Goal: Information Seeking & Learning: Learn about a topic

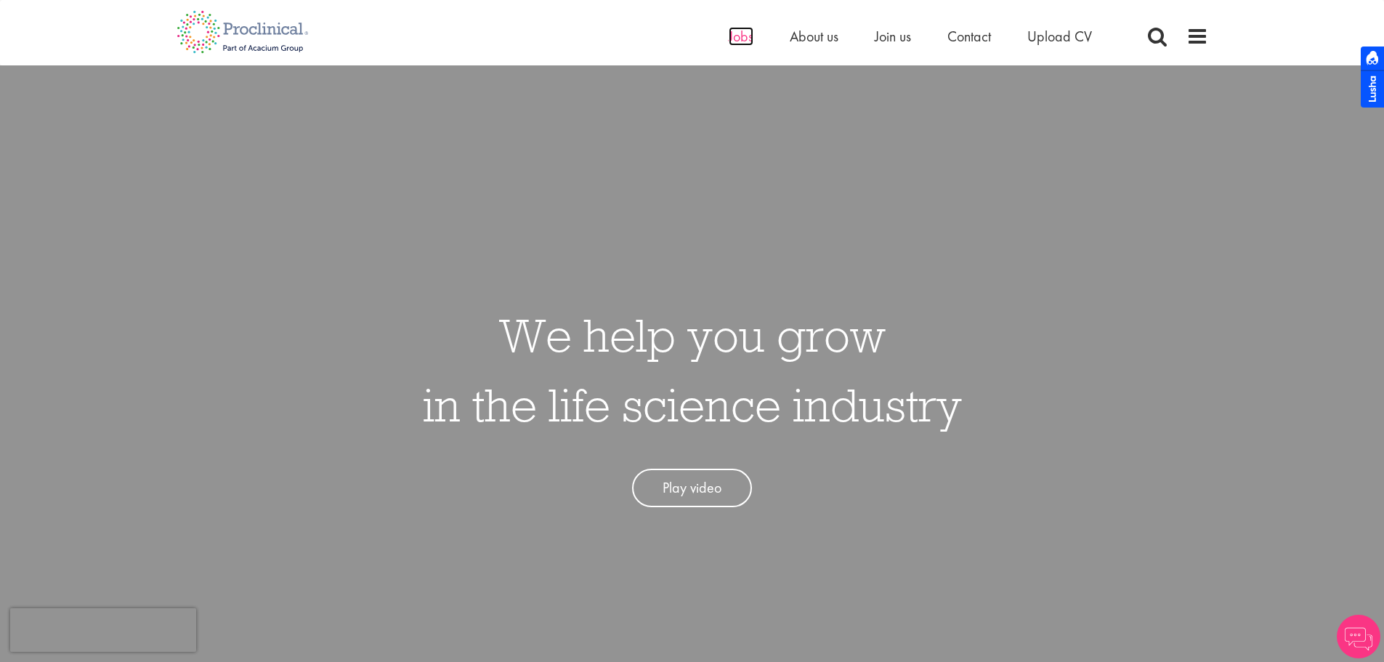
click at [741, 36] on span "Jobs" at bounding box center [741, 36] width 25 height 19
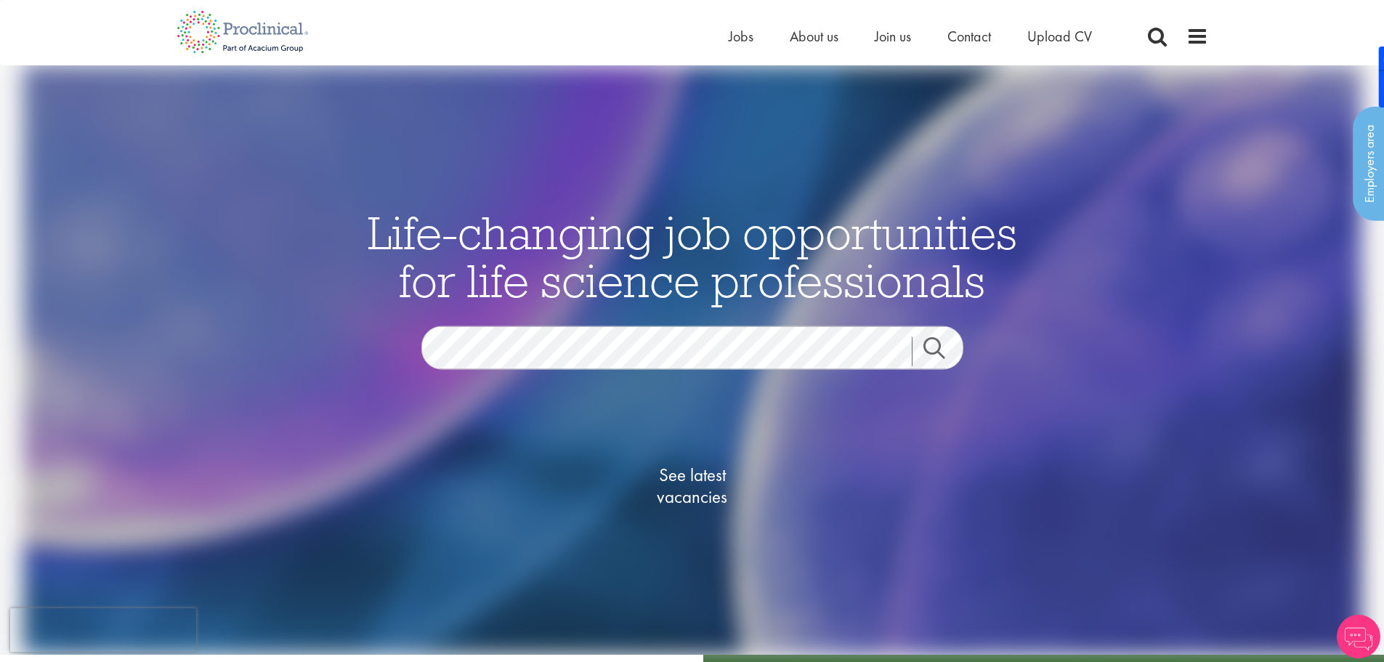
click at [940, 349] on link "Search" at bounding box center [943, 351] width 62 height 29
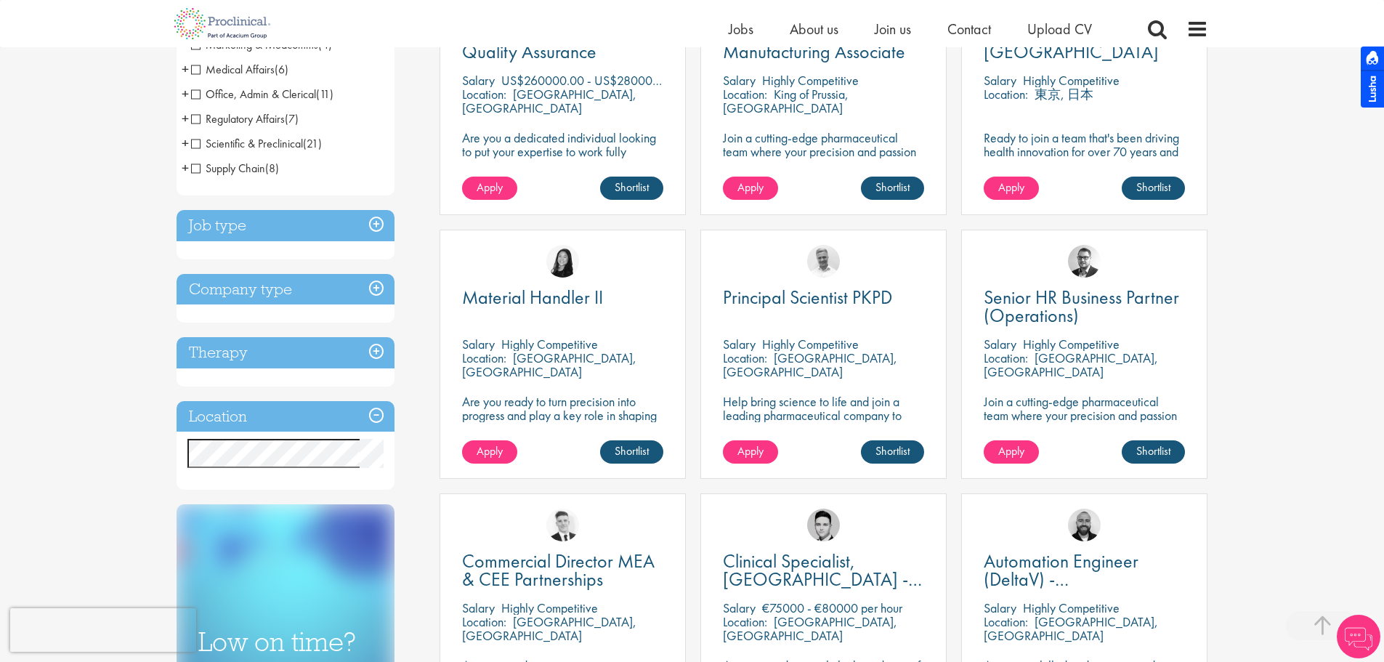
scroll to position [363, 0]
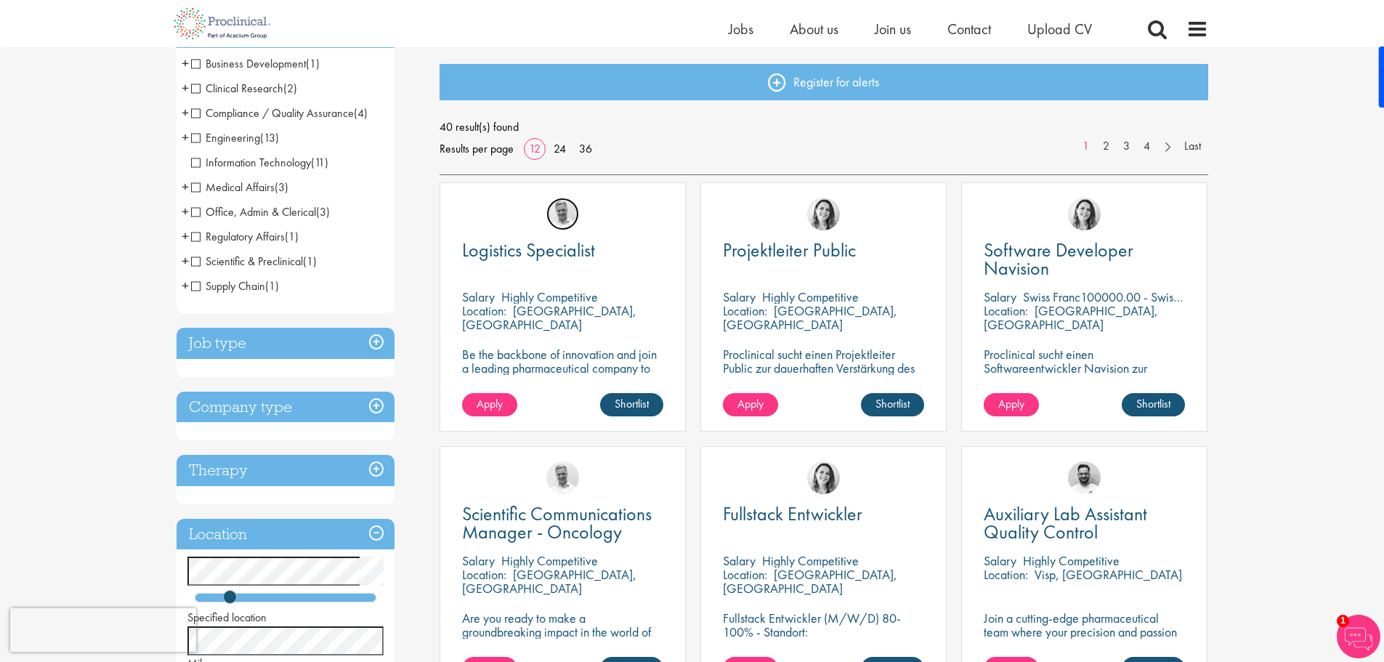
click at [563, 218] on img at bounding box center [562, 214] width 33 height 33
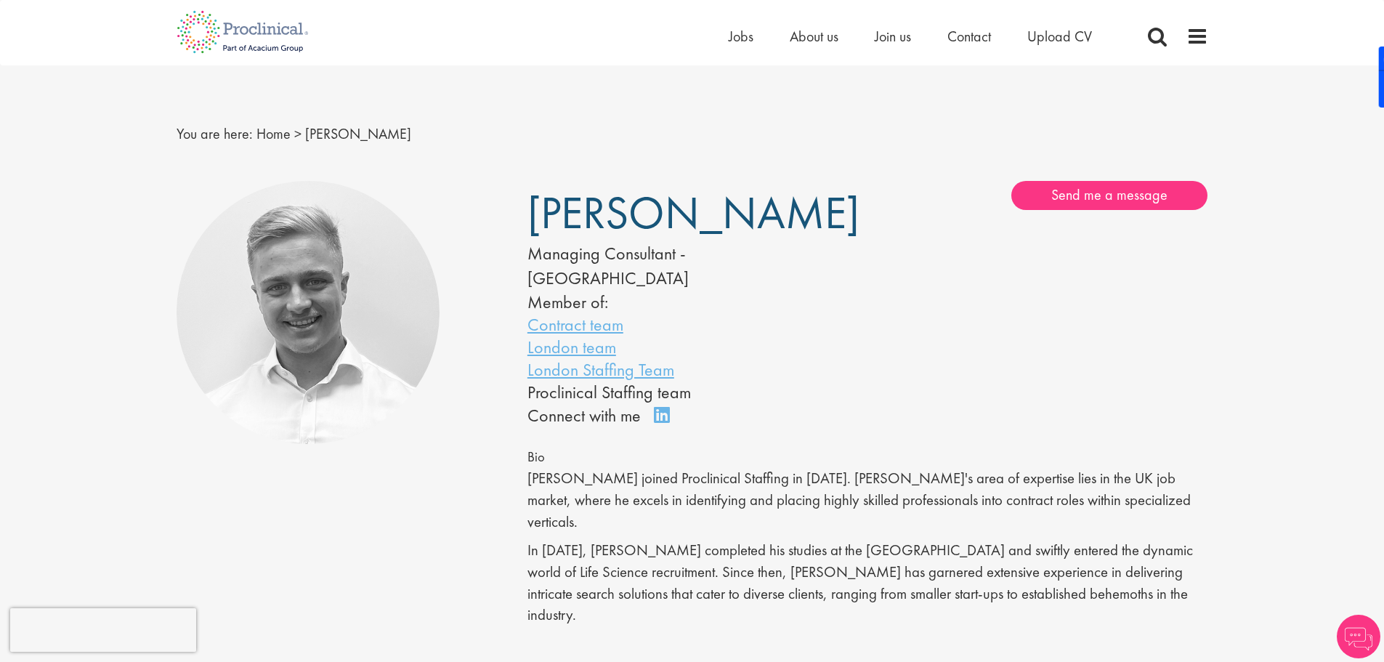
drag, startPoint x: 532, startPoint y: 213, endPoint x: 735, endPoint y: 214, distance: 202.7
click at [0, 0] on h1 "[PERSON_NAME]" at bounding box center [0, 0] width 0 height 0
copy span "[PERSON_NAME]"
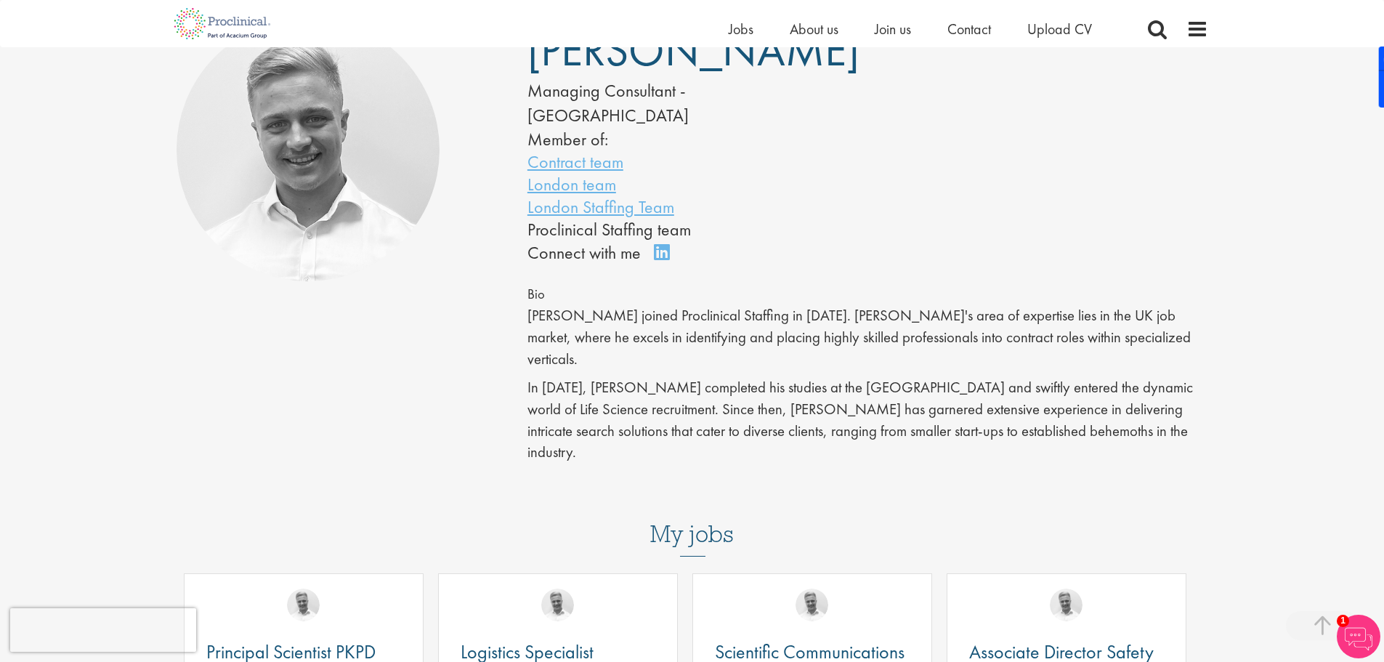
scroll to position [363, 0]
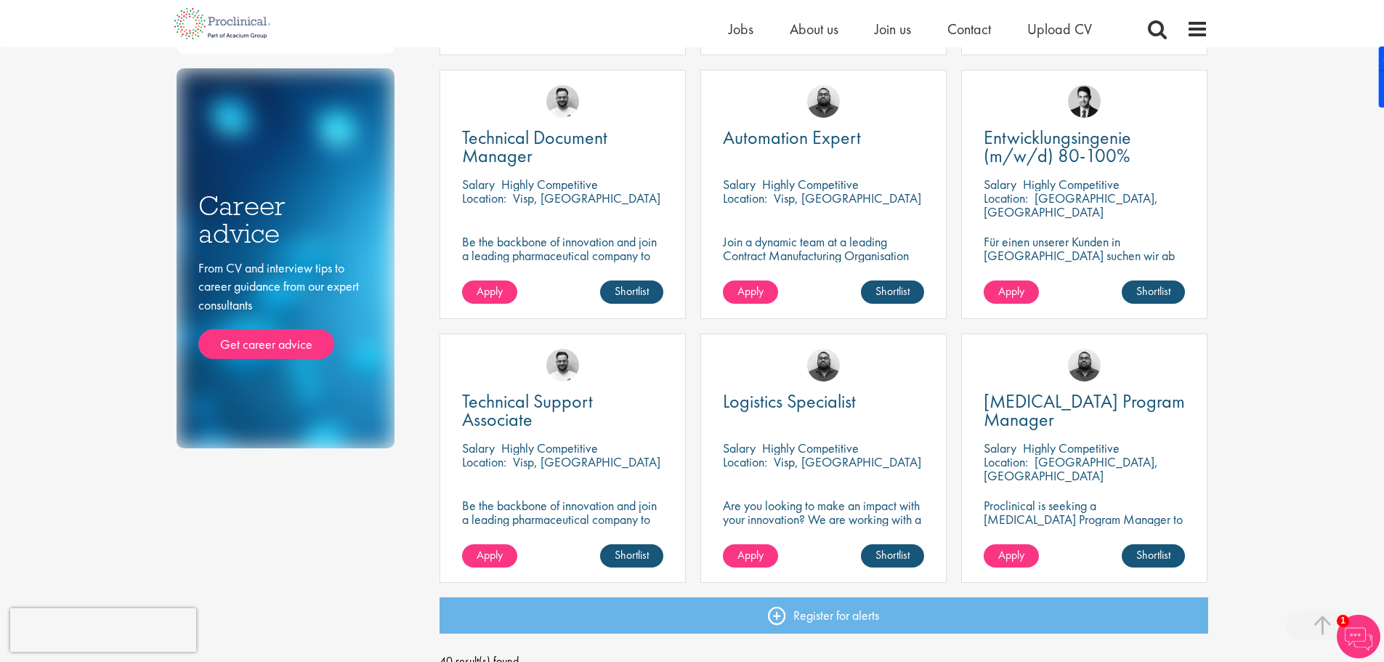
scroll to position [811, 0]
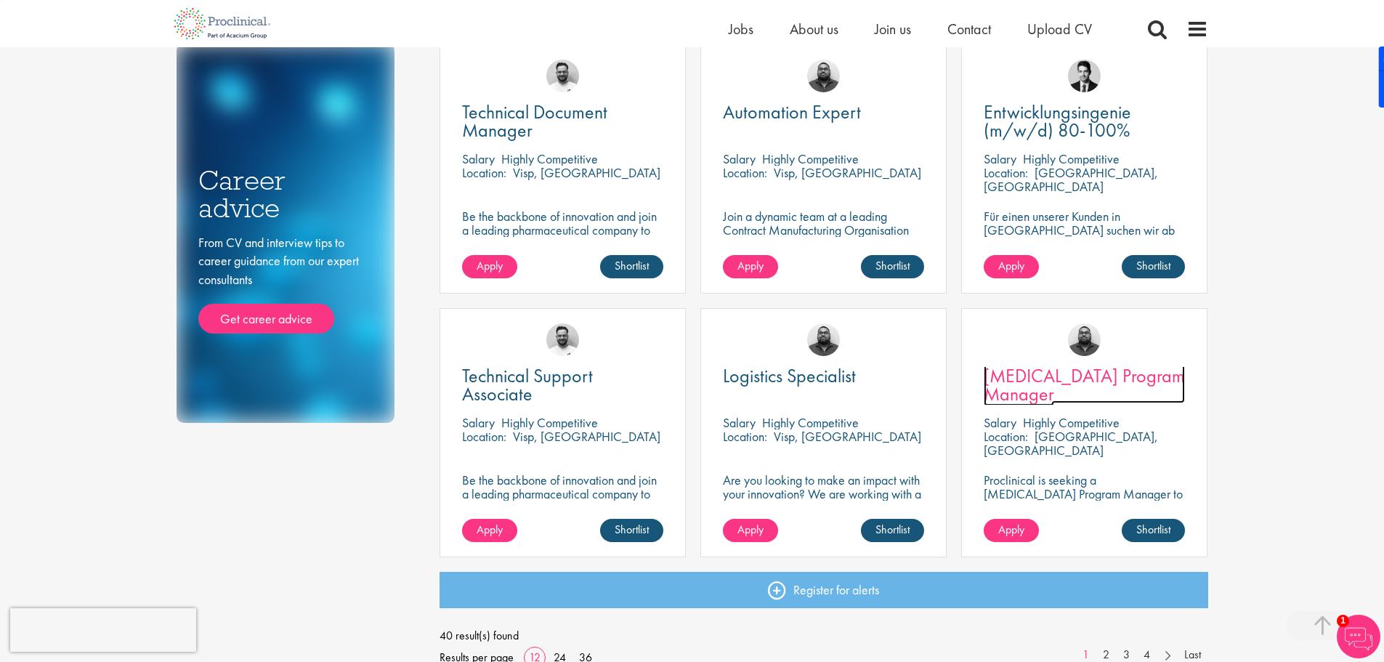
click at [1075, 376] on span "[MEDICAL_DATA] Program Manager" at bounding box center [1083, 384] width 201 height 43
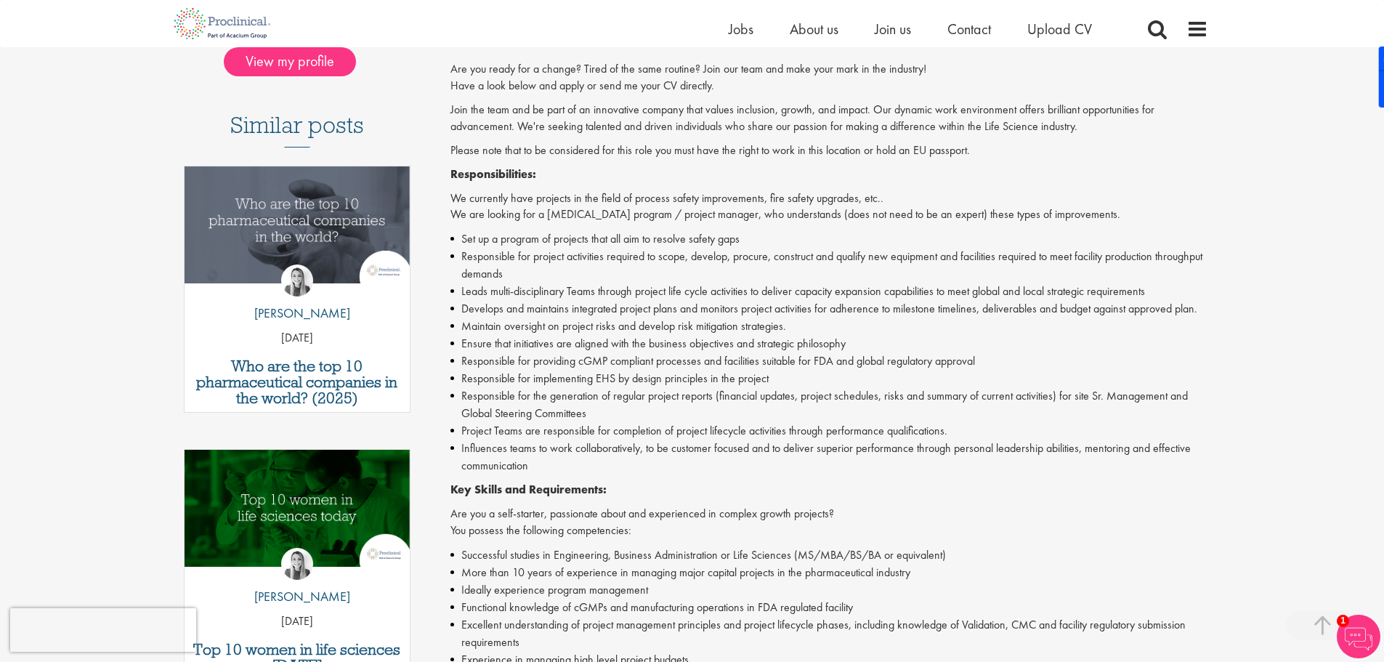
scroll to position [363, 0]
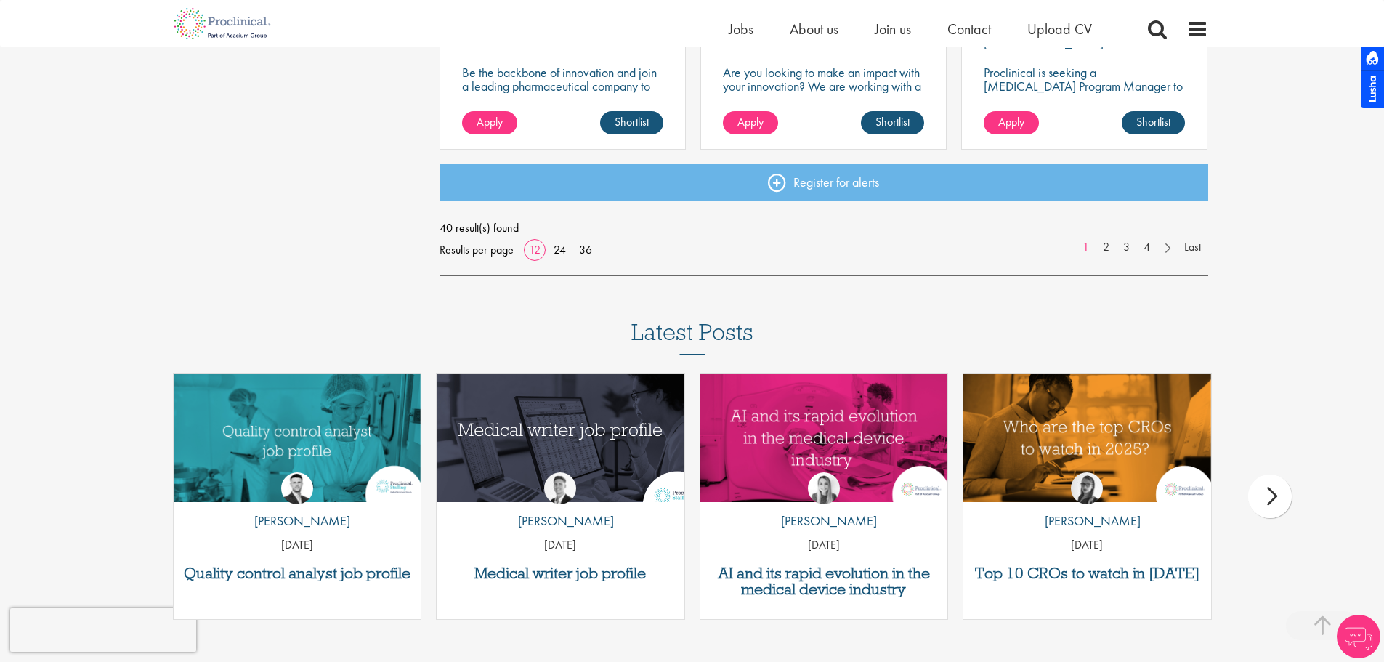
scroll to position [1000, 0]
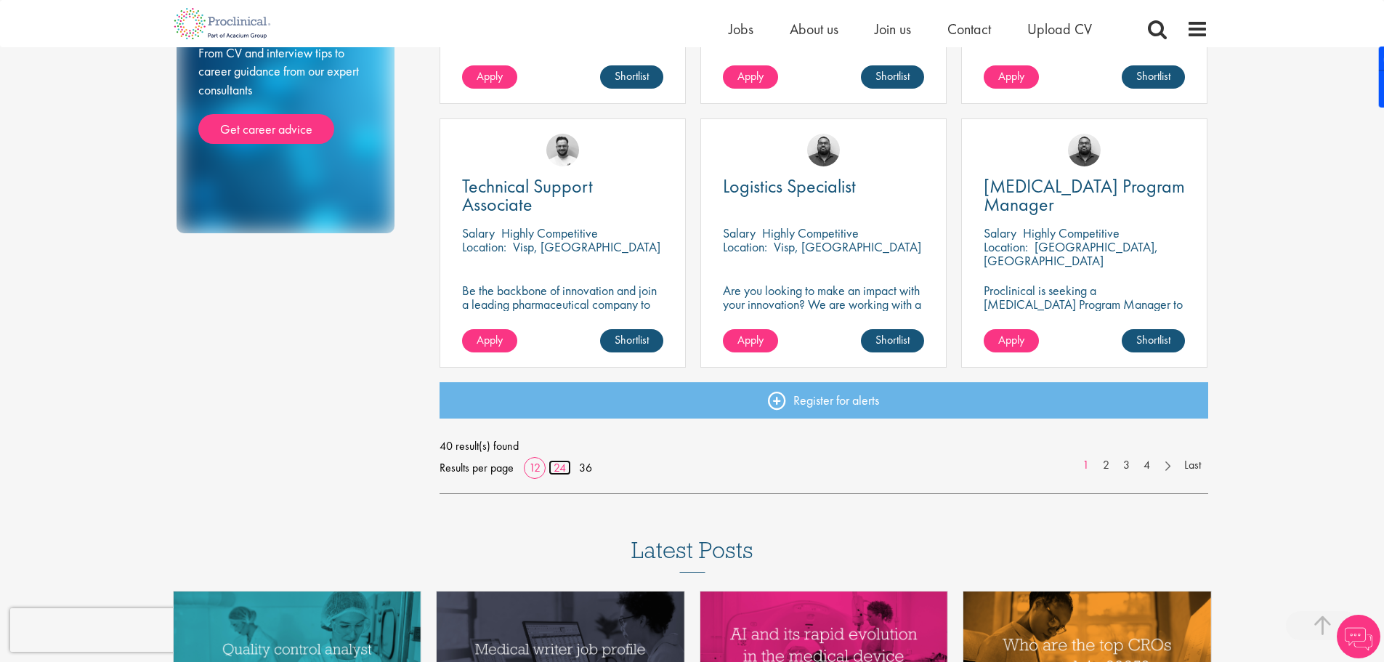
click at [553, 468] on link "24" at bounding box center [559, 467] width 23 height 15
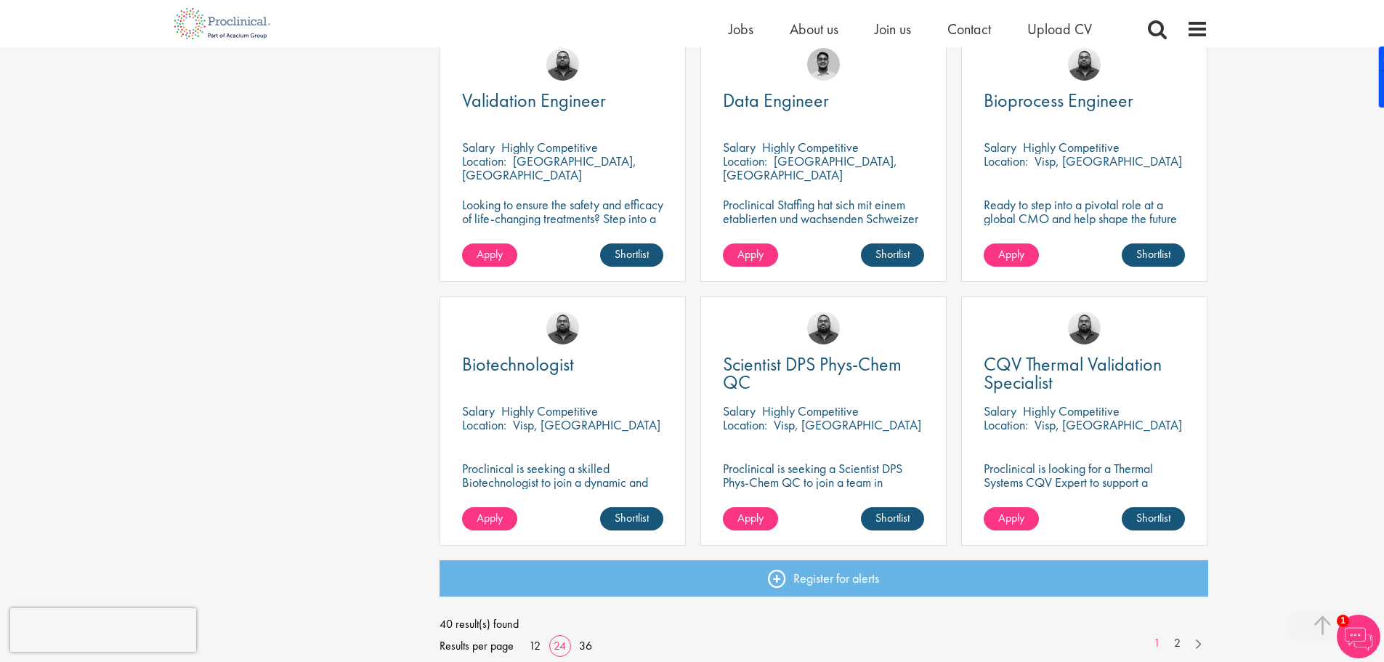
scroll to position [1961, 0]
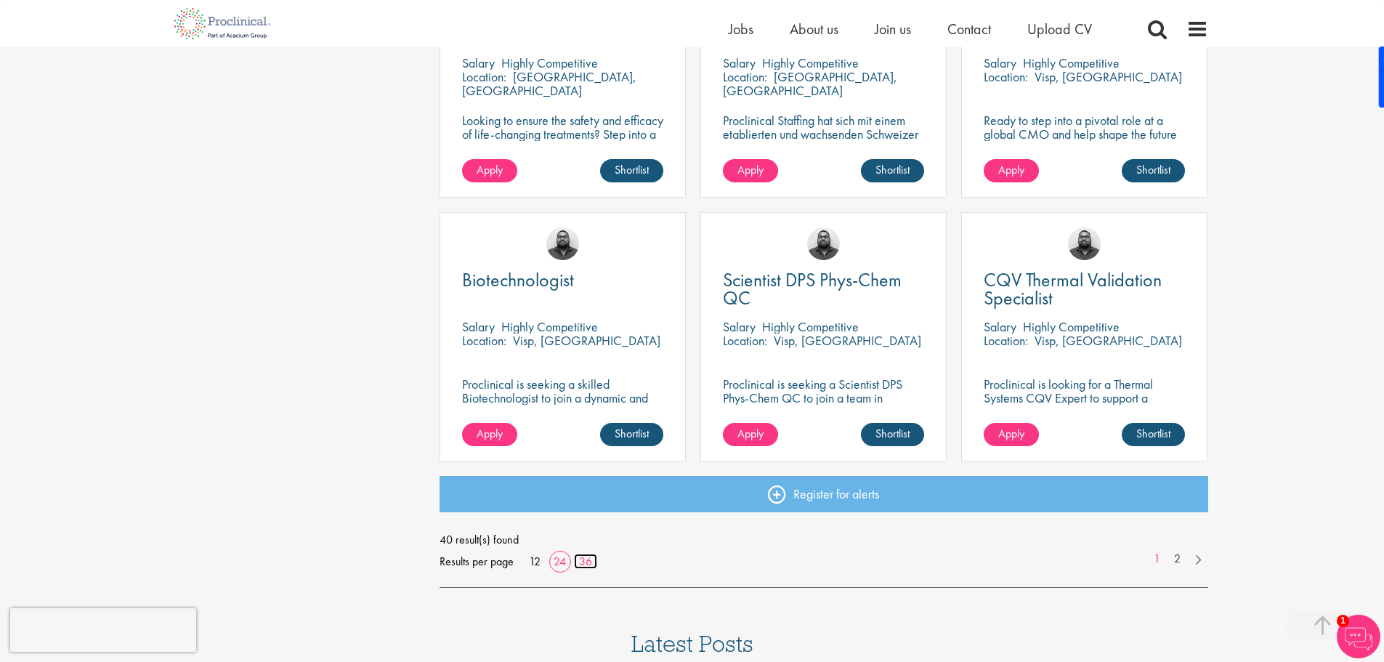
click at [585, 563] on link "36" at bounding box center [585, 560] width 23 height 15
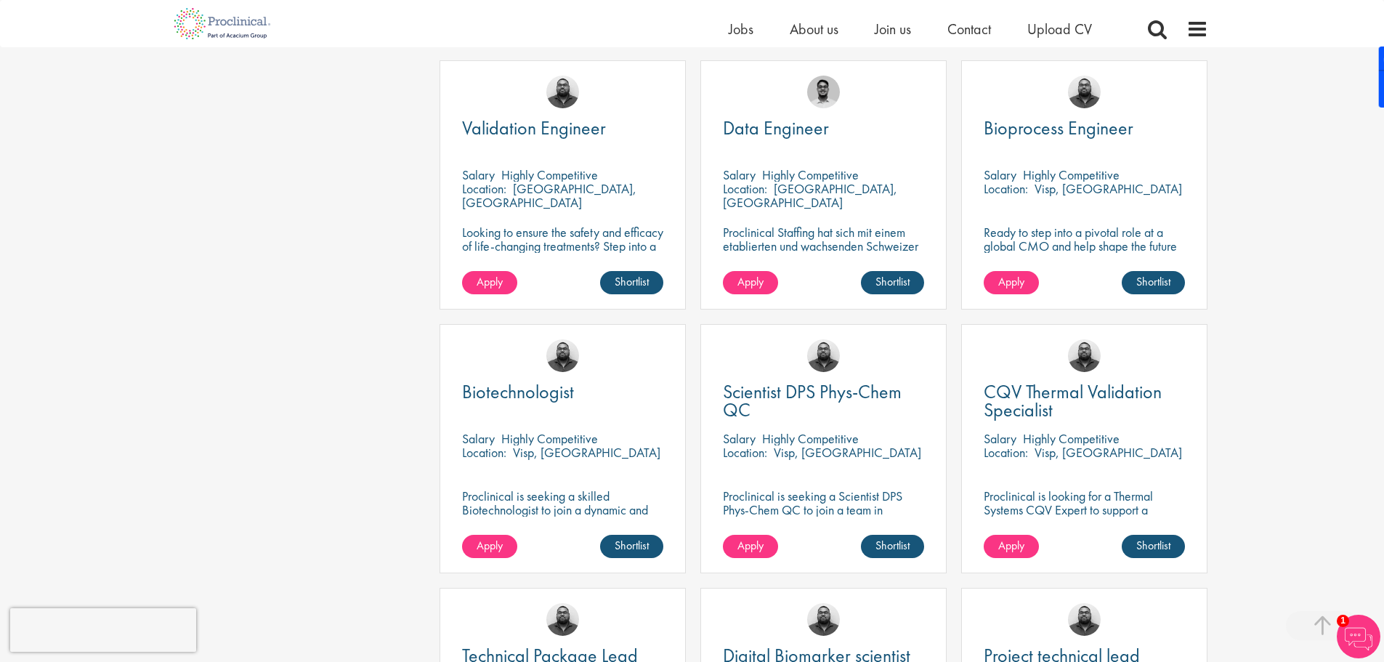
scroll to position [1861, 0]
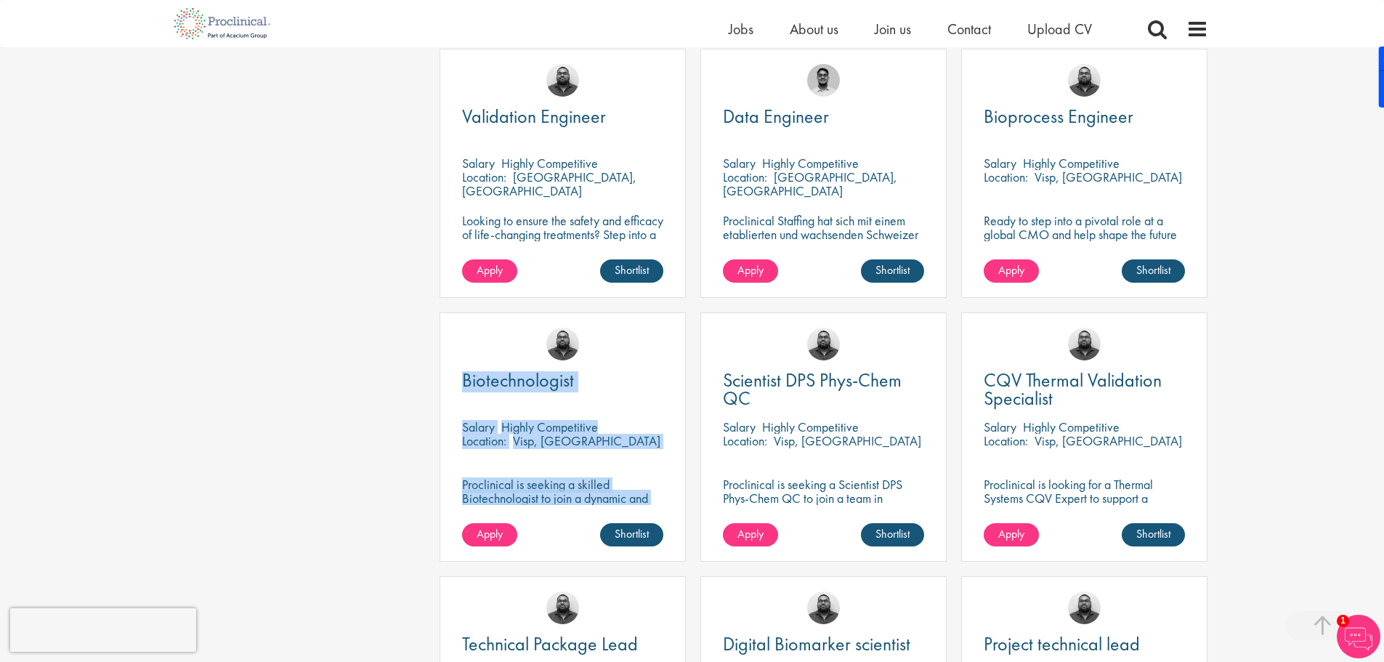
drag, startPoint x: 402, startPoint y: 342, endPoint x: 429, endPoint y: 508, distance: 168.5
click at [429, 508] on div "Discipline Business Development (1) - + Commercial Operations (1) Clinical Rese…" at bounding box center [692, 23] width 1053 height 3456
click at [407, 370] on div "Discipline Business Development (1) - + Commercial Operations (1) Clinical Rese…" at bounding box center [692, 23] width 1053 height 3456
drag, startPoint x: 407, startPoint y: 370, endPoint x: 418, endPoint y: 515, distance: 145.0
click at [418, 515] on div "Discipline Business Development (1) - + Commercial Operations (1) Clinical Rese…" at bounding box center [692, 23] width 1053 height 3456
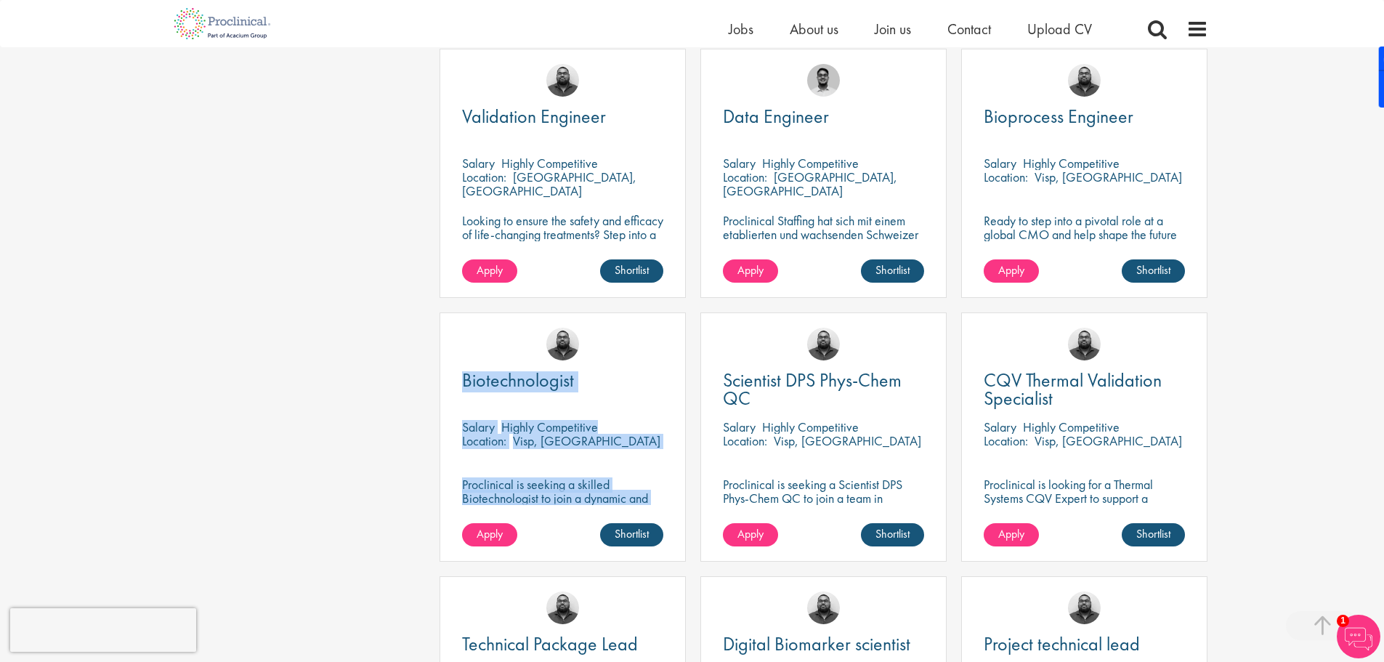
click at [418, 515] on div "Discipline Business Development (1) - + Commercial Operations (1) Clinical Rese…" at bounding box center [692, 23] width 1053 height 3456
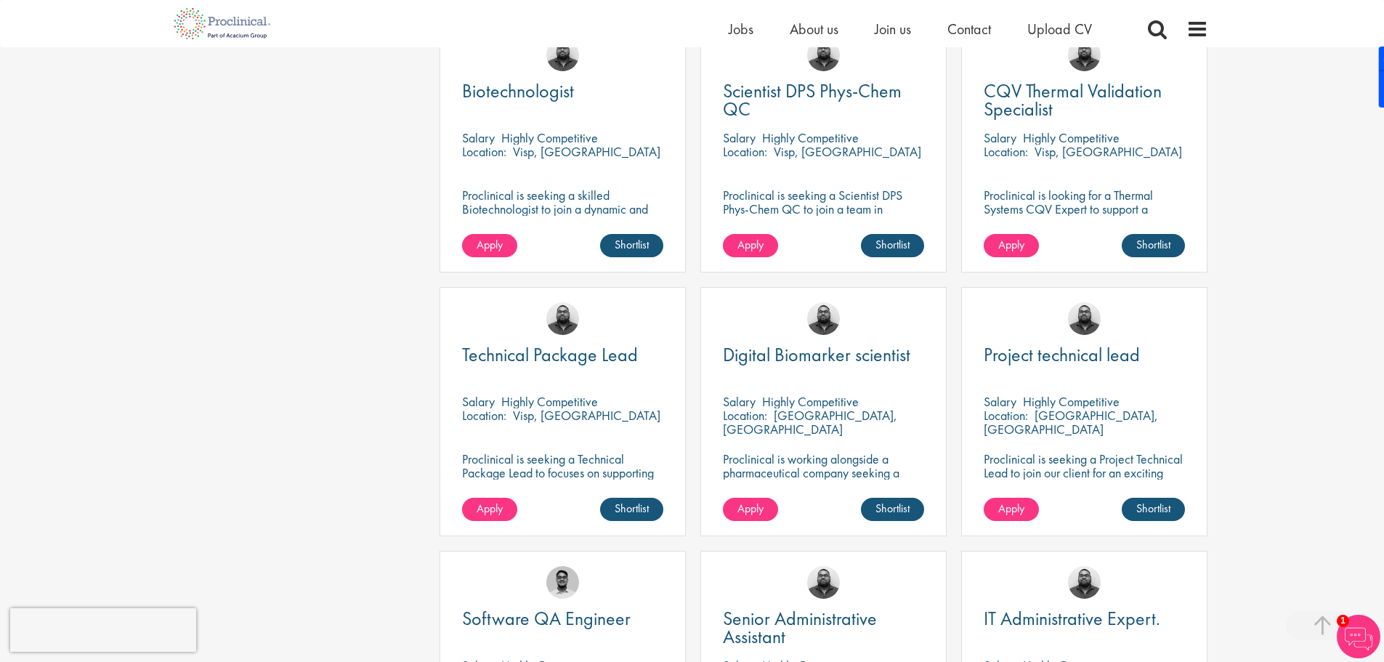
scroll to position [2151, 0]
